Goal: Book appointment/travel/reservation

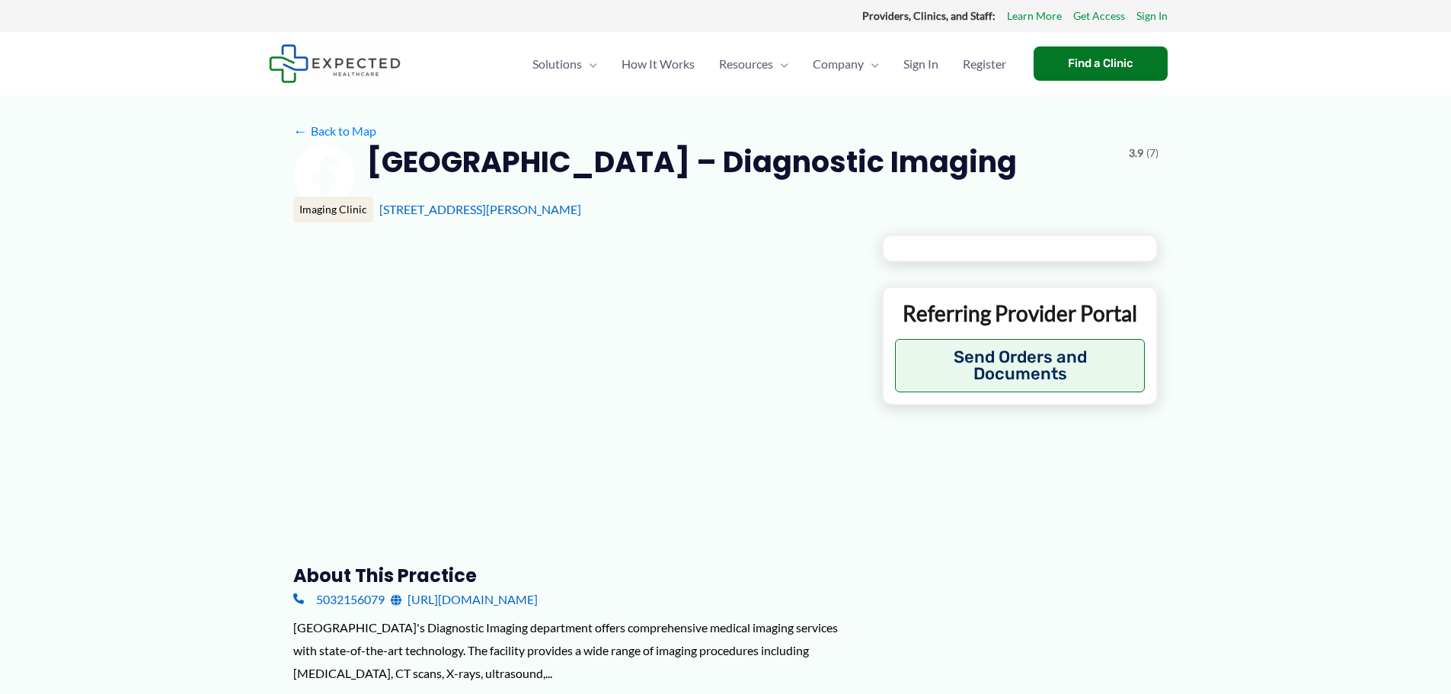
type input "**********"
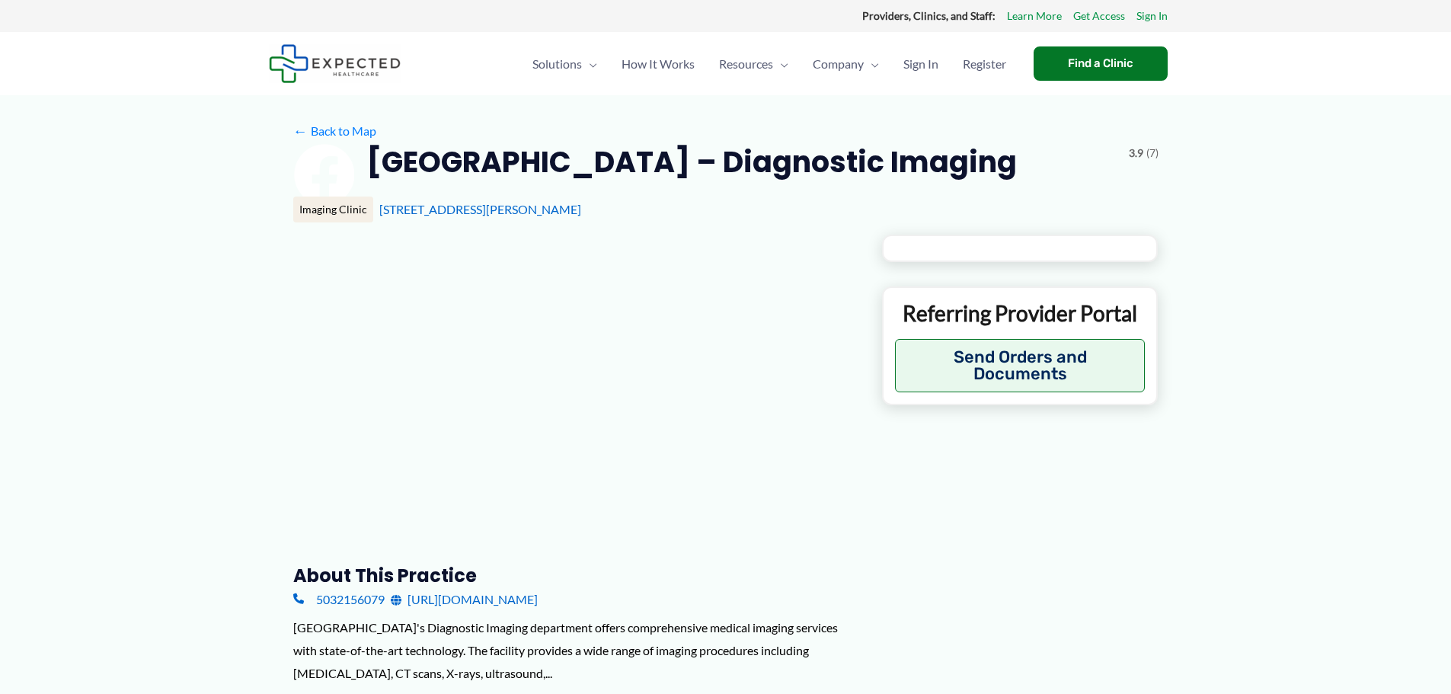
type input "**********"
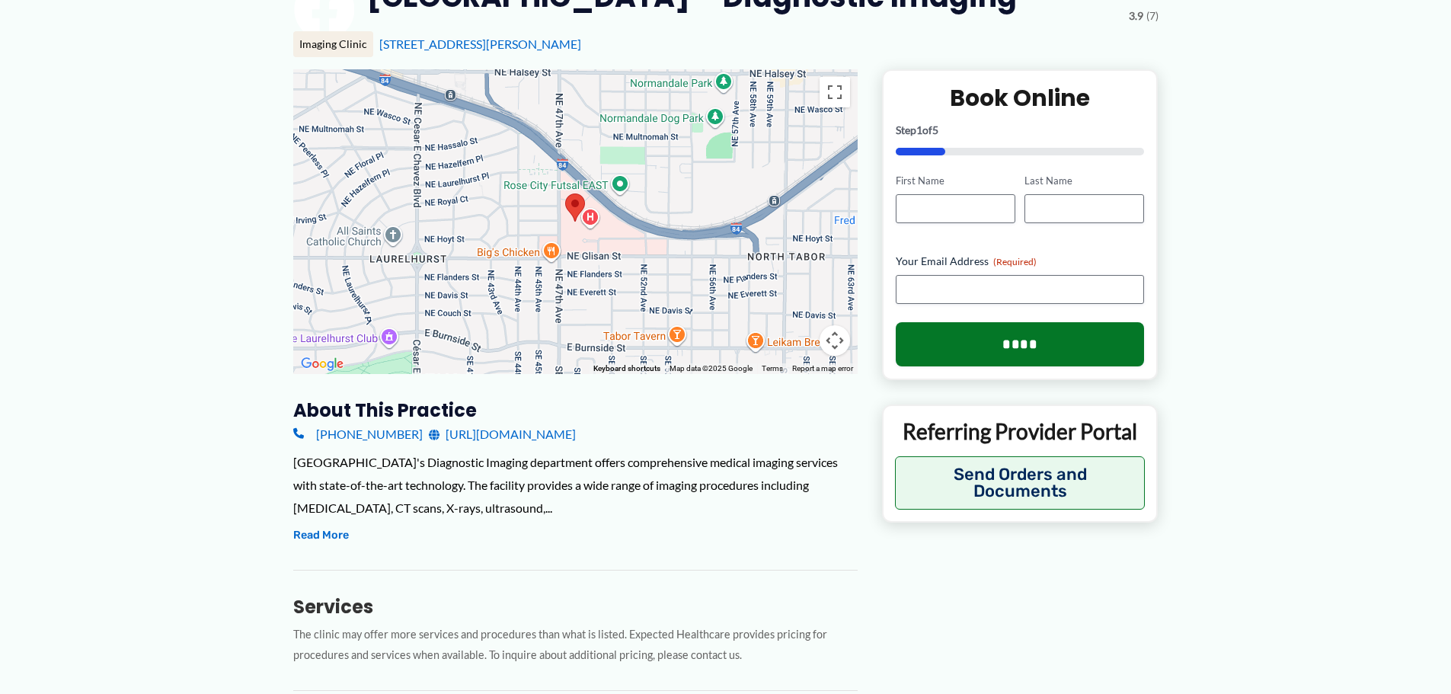
scroll to position [305, 0]
